Goal: Obtain resource: Obtain resource

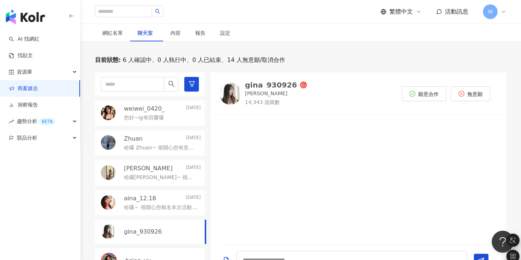
scroll to position [71, 0]
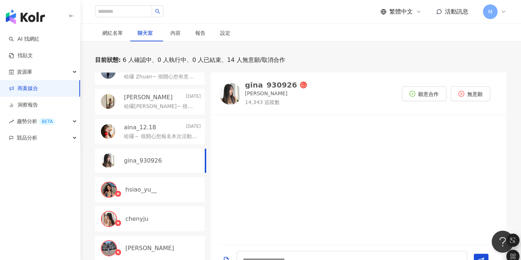
click at [38, 85] on link "商案媒合" at bounding box center [23, 88] width 29 height 7
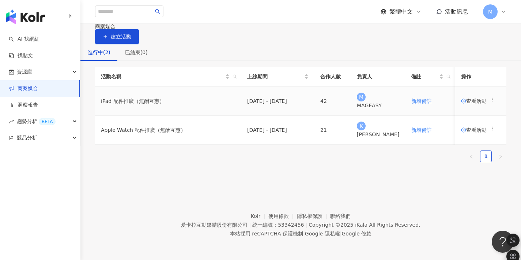
click at [164, 116] on td "iPad 配件推廣（無酬互惠）" at bounding box center [168, 101] width 146 height 29
click at [468, 104] on span "查看活動" at bounding box center [474, 100] width 26 height 5
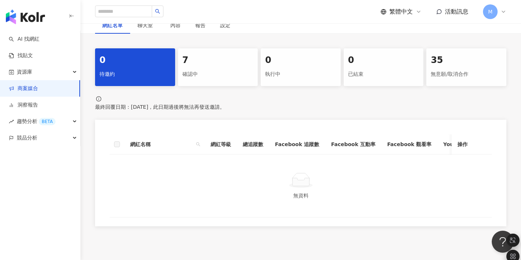
scroll to position [169, 0]
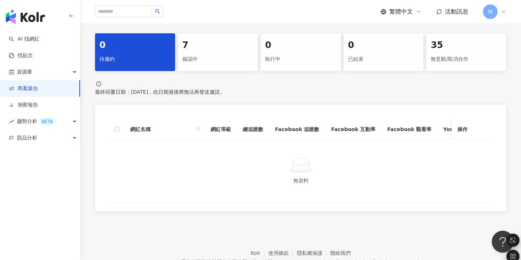
click at [218, 42] on div "7" at bounding box center [218, 45] width 71 height 12
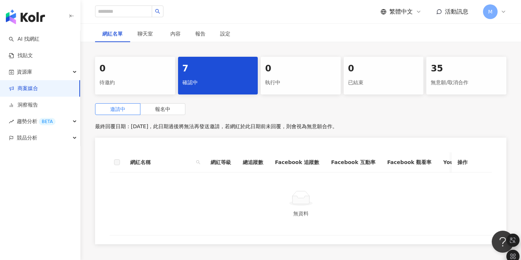
scroll to position [137, 0]
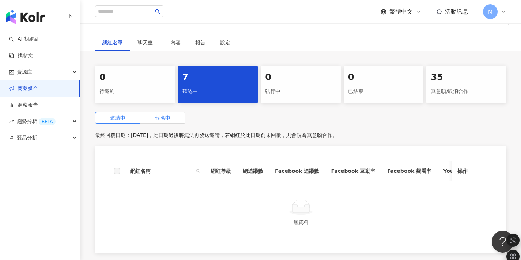
click at [165, 112] on label "報名中" at bounding box center [162, 118] width 45 height 12
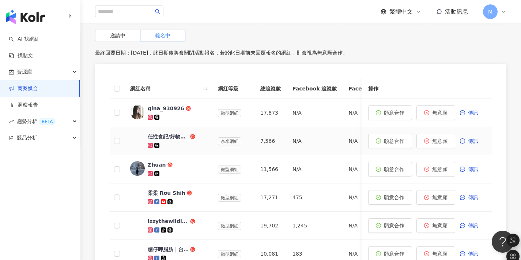
scroll to position [219, 0]
click at [174, 133] on div "任性食記/好物分享__台北美食 台北咖啡廳" at bounding box center [168, 136] width 41 height 7
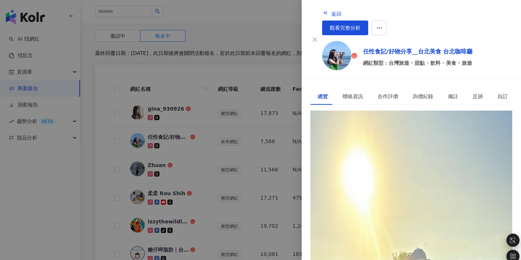
click at [265, 125] on div at bounding box center [260, 130] width 521 height 260
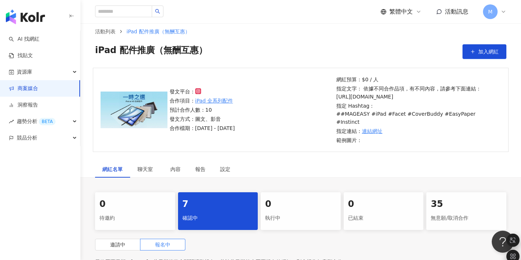
scroll to position [0, 0]
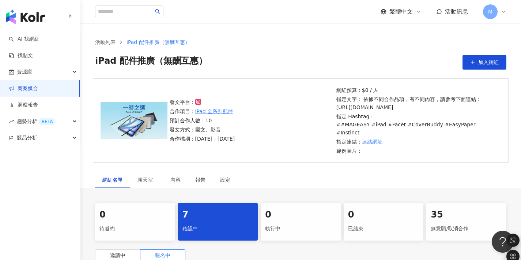
drag, startPoint x: 376, startPoint y: 115, endPoint x: 338, endPoint y: 108, distance: 38.6
click at [338, 108] on p "指定文字： 依據不同合作品項，有不同內容，請參考下面連結： [URL][DOMAIN_NAME]" at bounding box center [418, 103] width 162 height 16
copy p "[URL][DOMAIN_NAME]"
click at [371, 111] on p "指定文字： 依據不同合作品項，有不同內容，請參考下面連結： [URL][DOMAIN_NAME]" at bounding box center [418, 103] width 162 height 16
drag, startPoint x: 366, startPoint y: 115, endPoint x: 336, endPoint y: 107, distance: 30.5
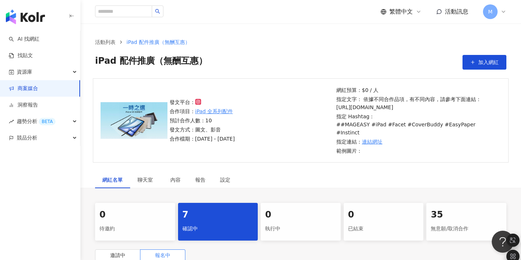
click at [337, 107] on p "指定文字： 依據不同合作品項，有不同內容，請參考下面連結： [URL][DOMAIN_NAME]" at bounding box center [418, 103] width 162 height 16
copy p "[URL][DOMAIN_NAME]"
